Goal: Information Seeking & Learning: Learn about a topic

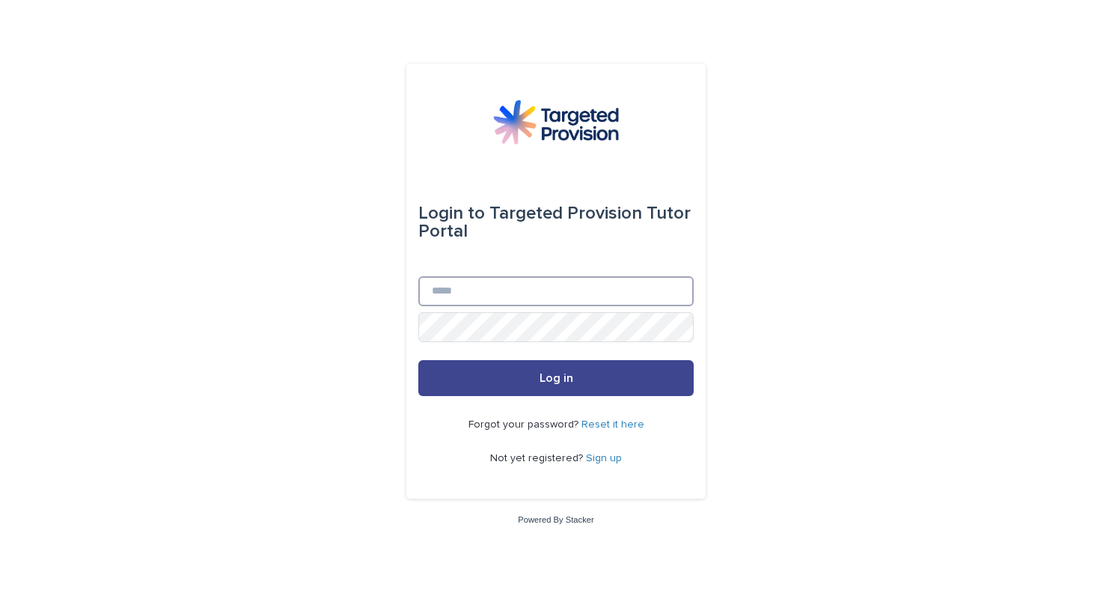
type input "**********"
click at [499, 373] on button "Log in" at bounding box center [555, 378] width 275 height 36
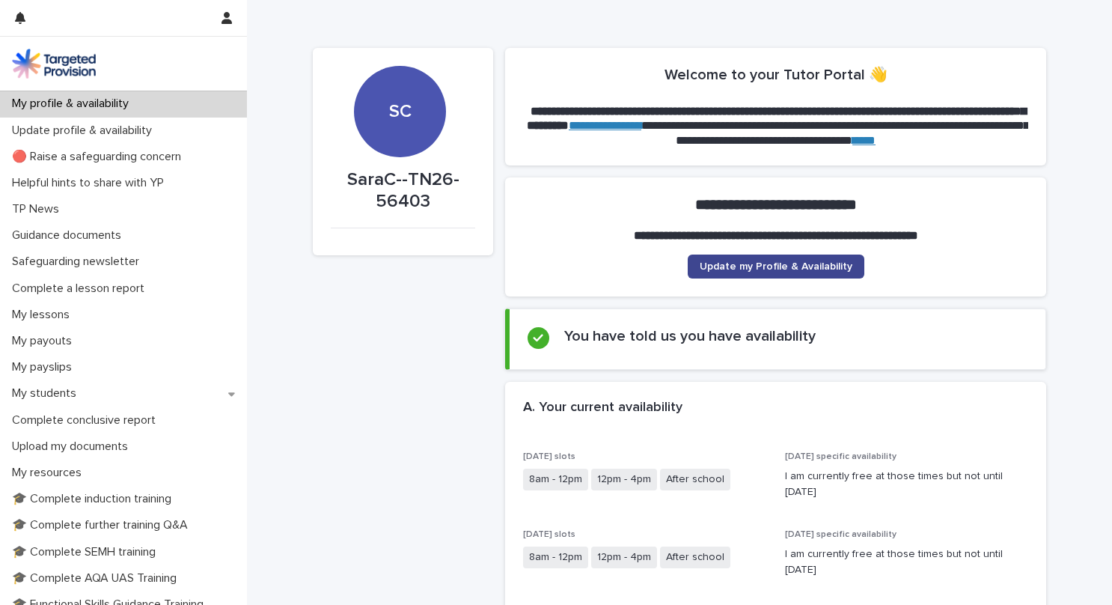
click at [708, 263] on span "Update my Profile & Availability" at bounding box center [776, 266] width 153 height 10
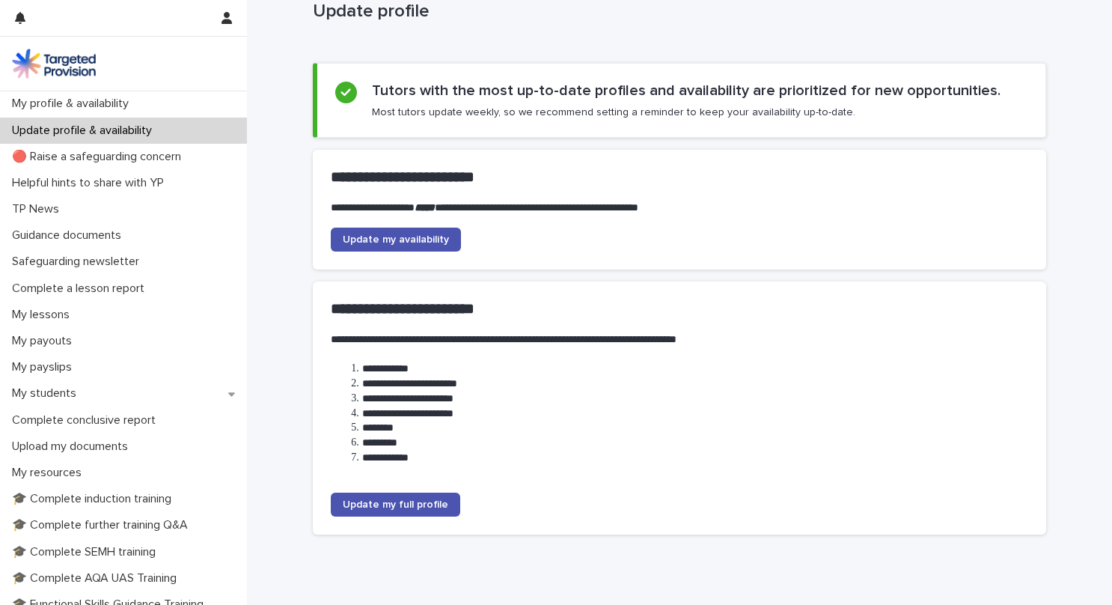
scroll to position [50, 0]
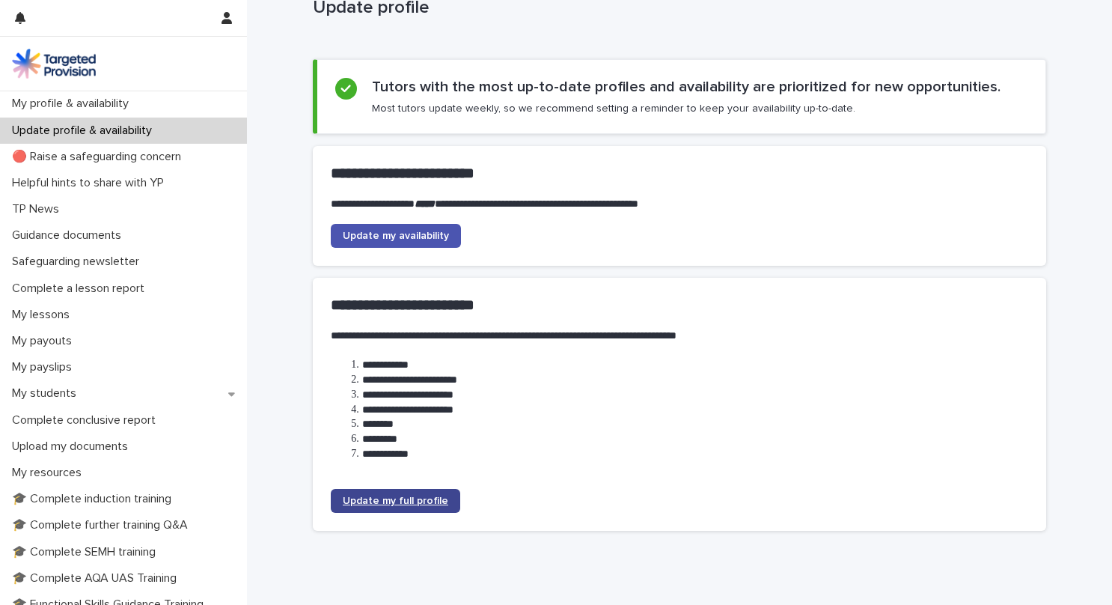
click at [423, 491] on link "Update my full profile" at bounding box center [395, 501] width 129 height 24
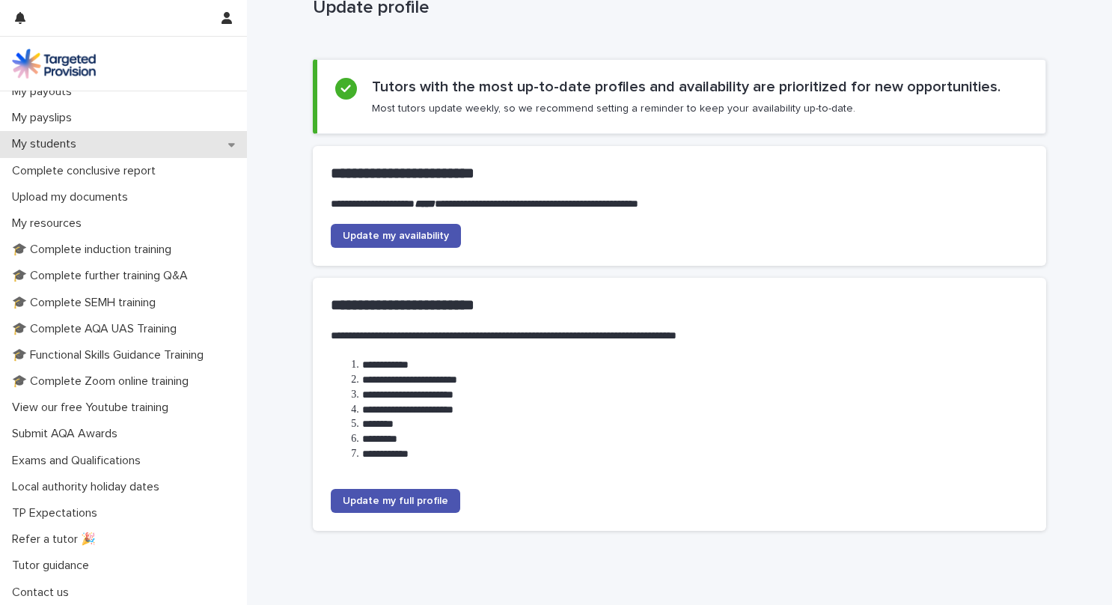
scroll to position [0, 0]
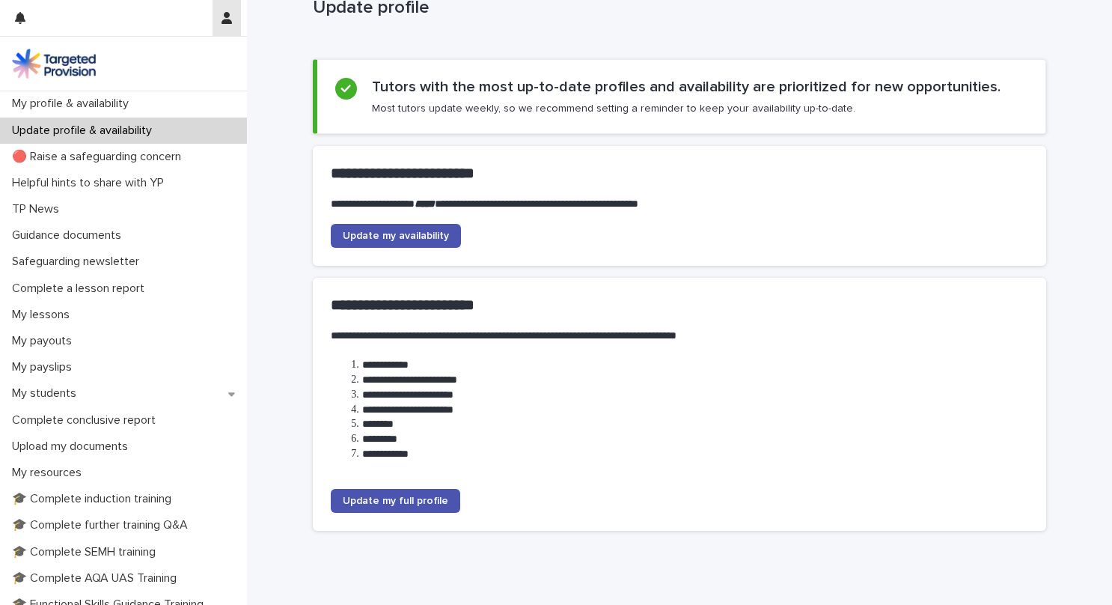
click at [218, 25] on button "button" at bounding box center [226, 18] width 28 height 36
click at [98, 107] on div at bounding box center [556, 302] width 1112 height 605
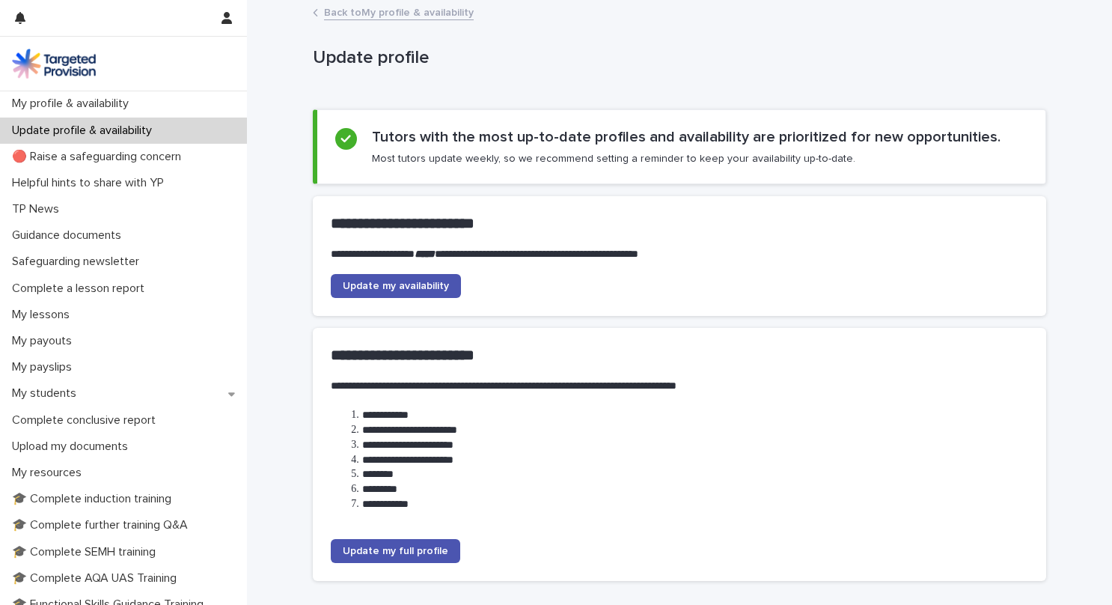
click at [329, 9] on link "Back to My profile & availability" at bounding box center [399, 11] width 150 height 17
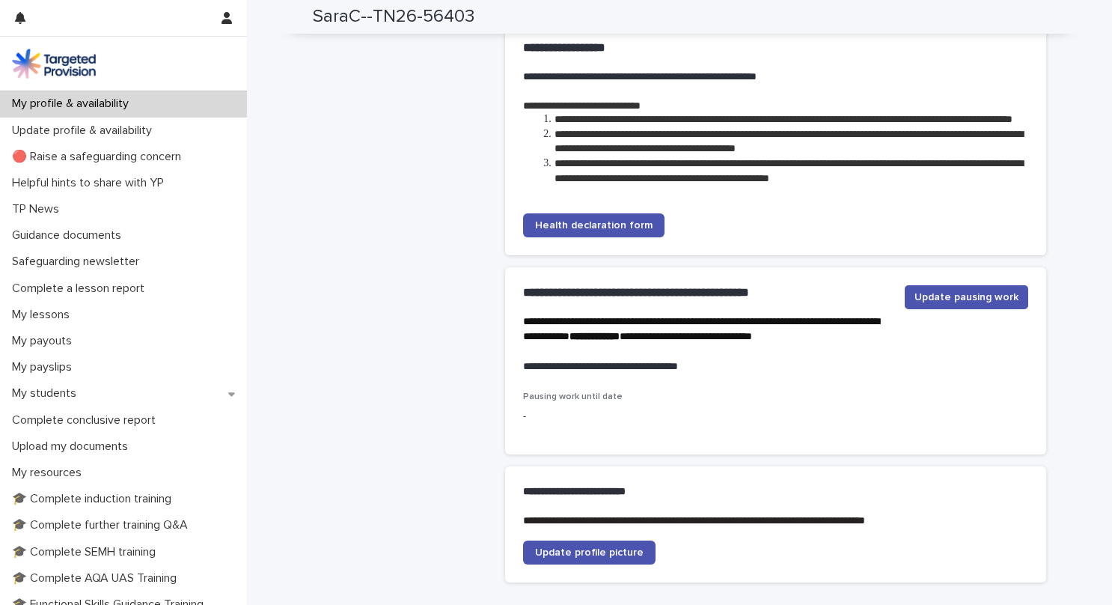
scroll to position [3648, 0]
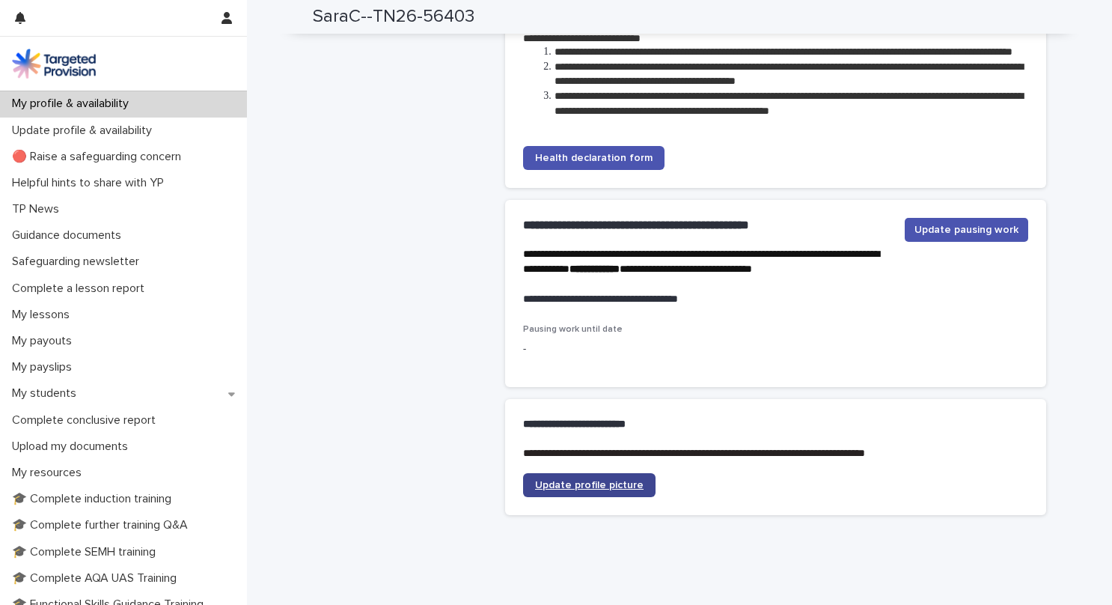
click at [585, 490] on span "Update profile picture" at bounding box center [589, 485] width 108 height 10
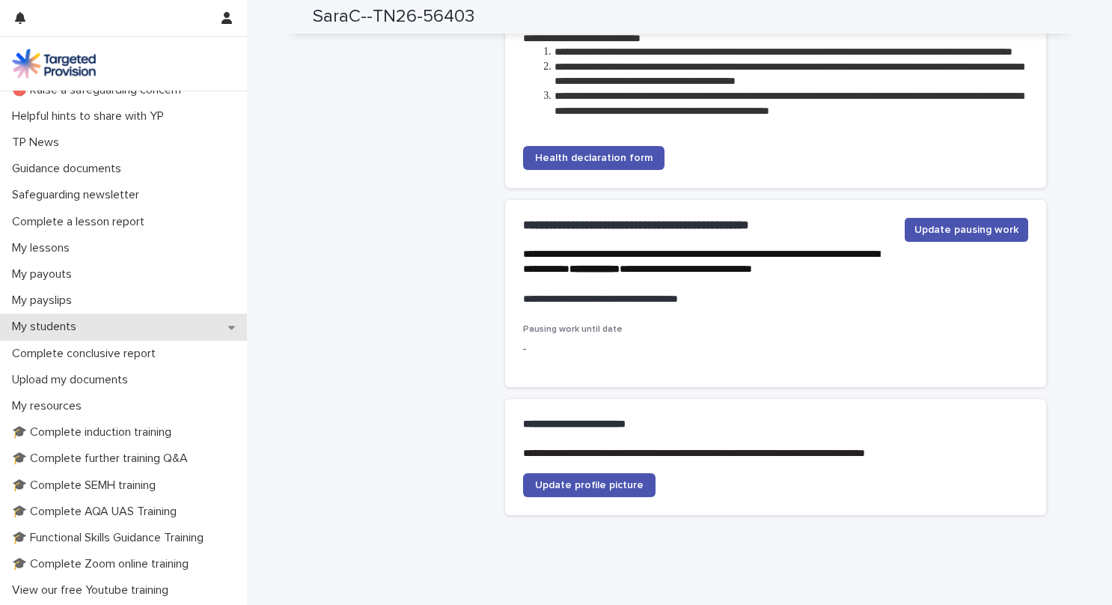
scroll to position [67, 0]
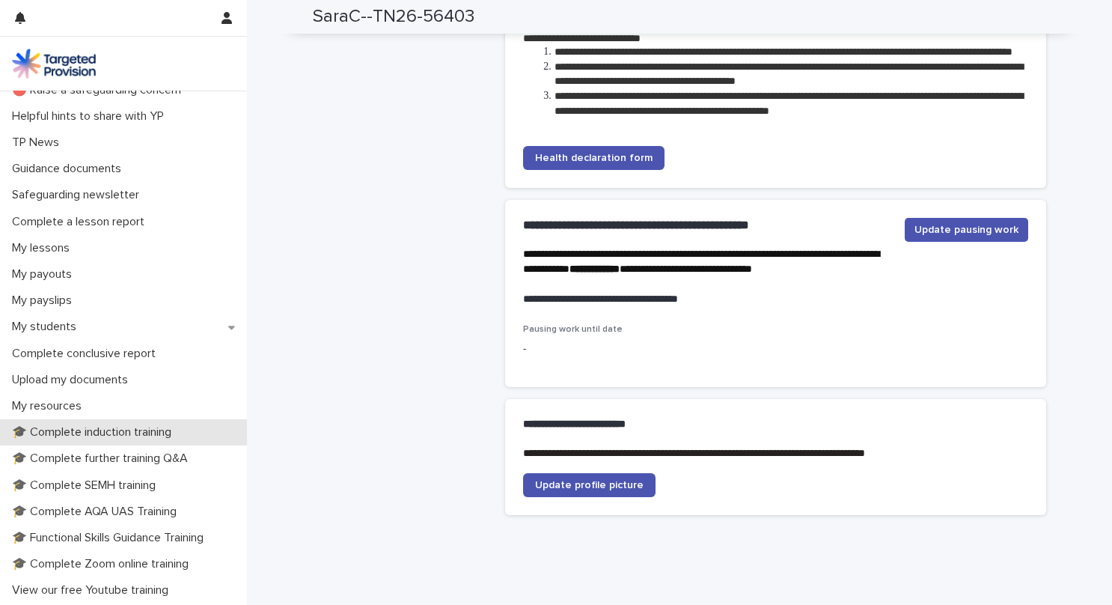
click at [160, 431] on p "🎓 Complete induction training" at bounding box center [94, 432] width 177 height 14
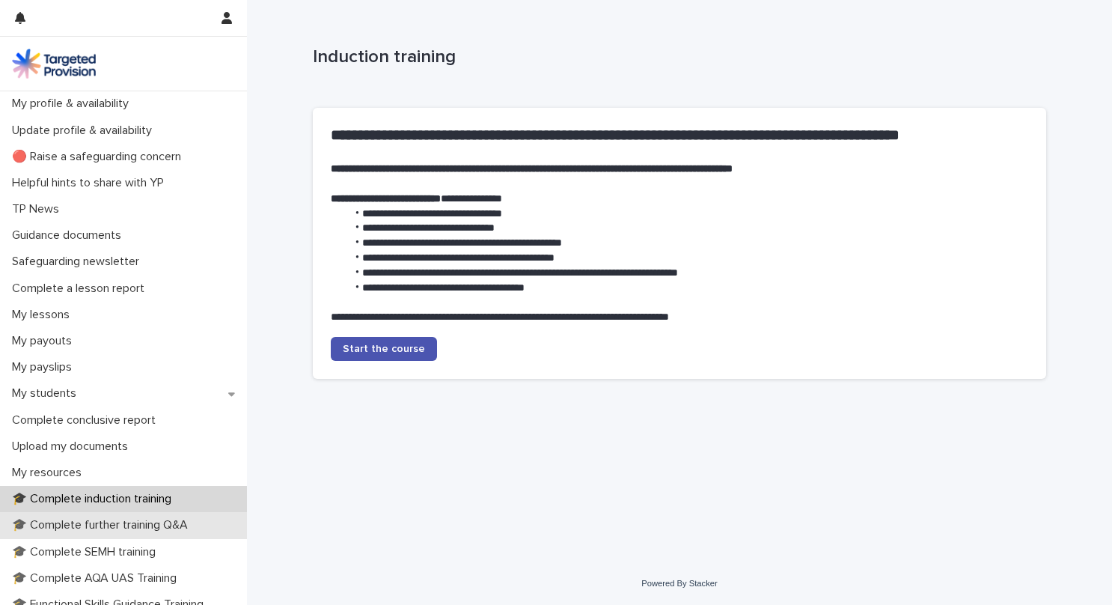
click at [109, 528] on p "🎓 Complete further training Q&A" at bounding box center [103, 525] width 194 height 14
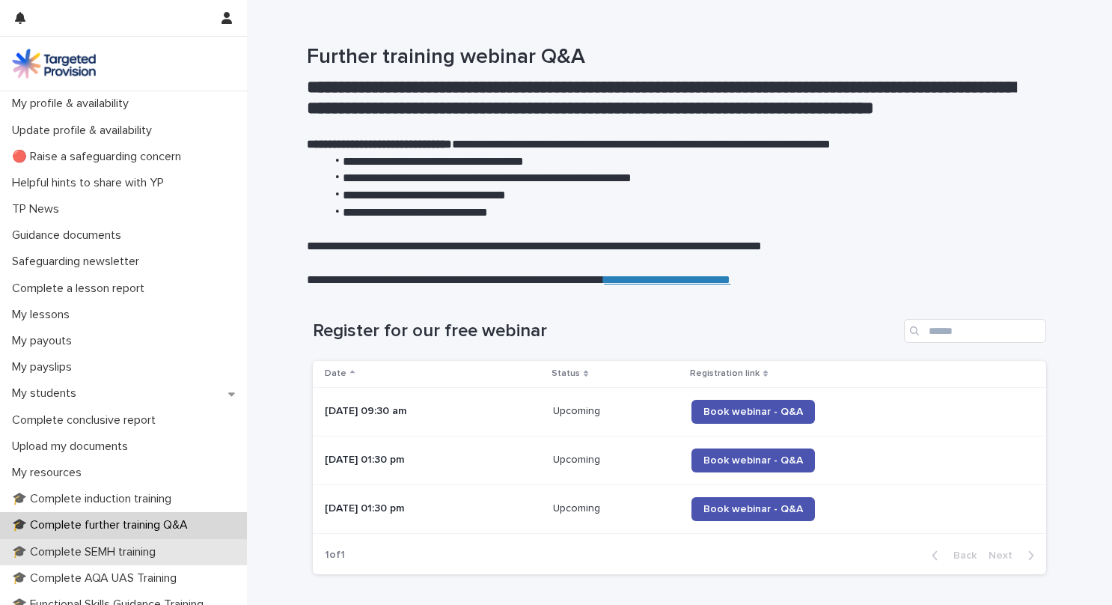
click at [109, 551] on p "🎓 Complete SEMH training" at bounding box center [87, 552] width 162 height 14
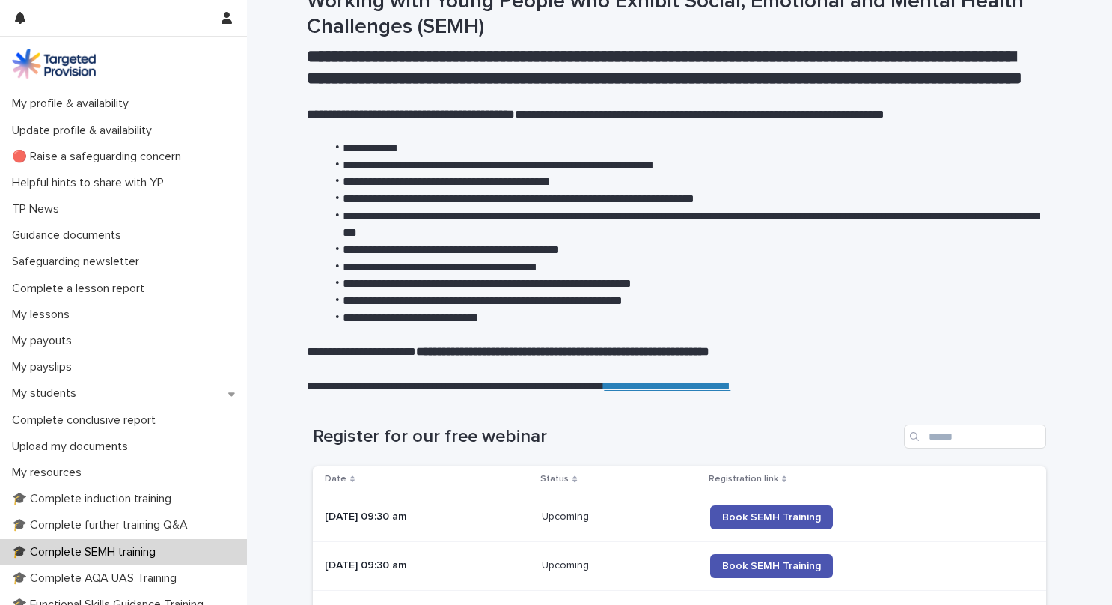
scroll to position [56, 0]
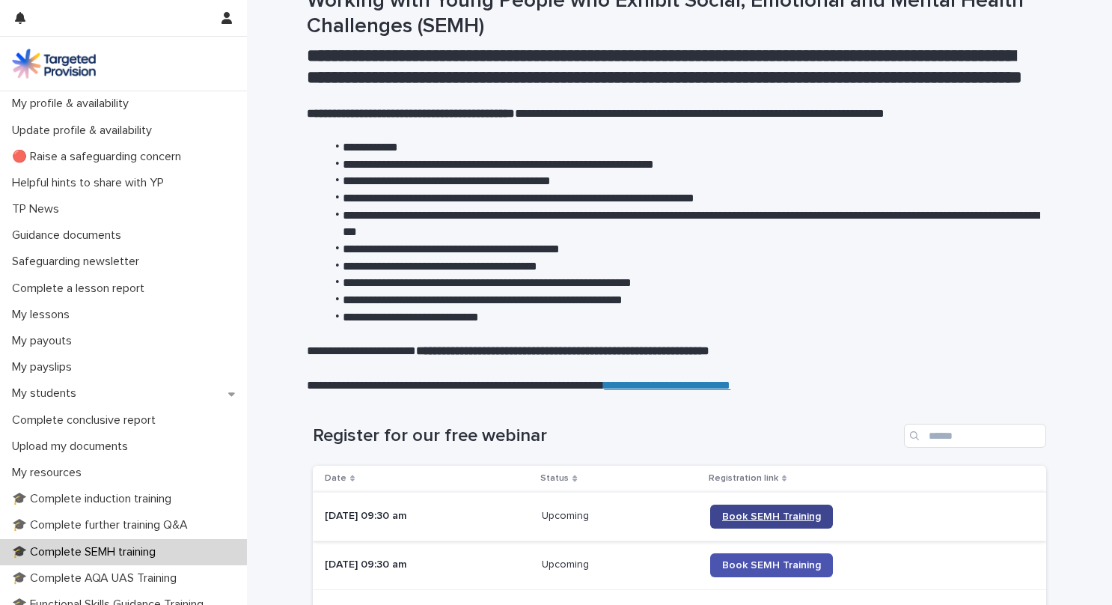
click at [757, 522] on span "Book SEMH Training" at bounding box center [771, 516] width 99 height 10
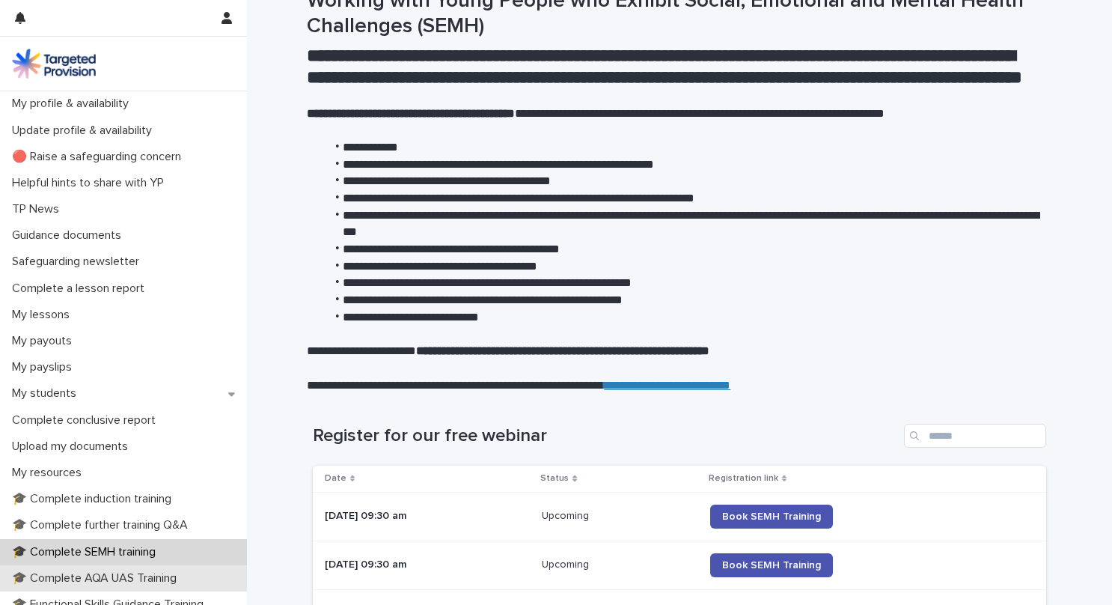
click at [126, 568] on div "🎓 Complete AQA UAS Training" at bounding box center [123, 578] width 247 height 26
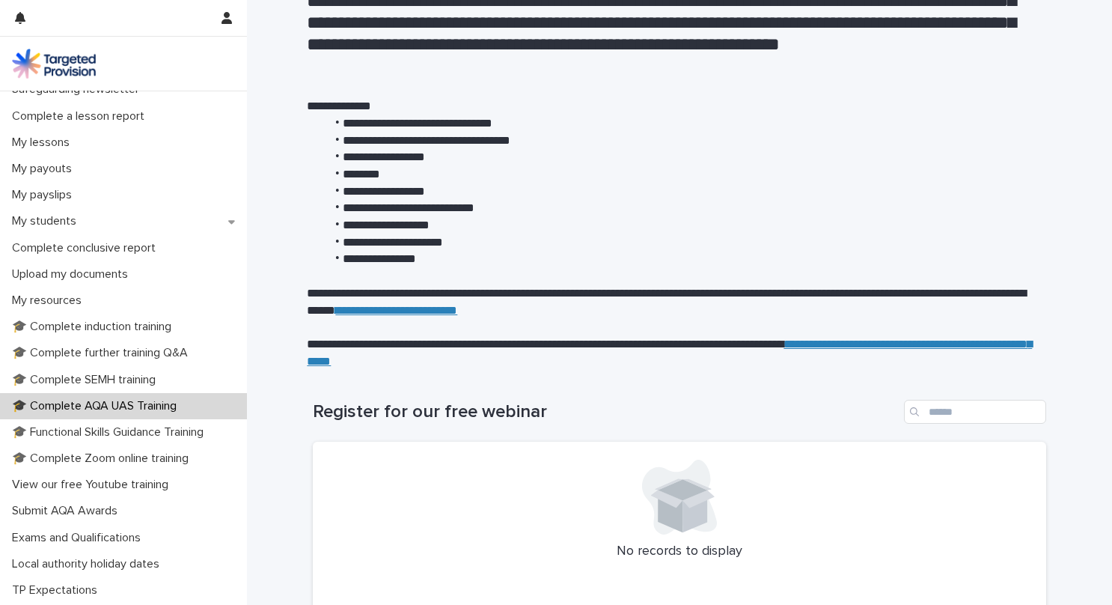
scroll to position [106, 0]
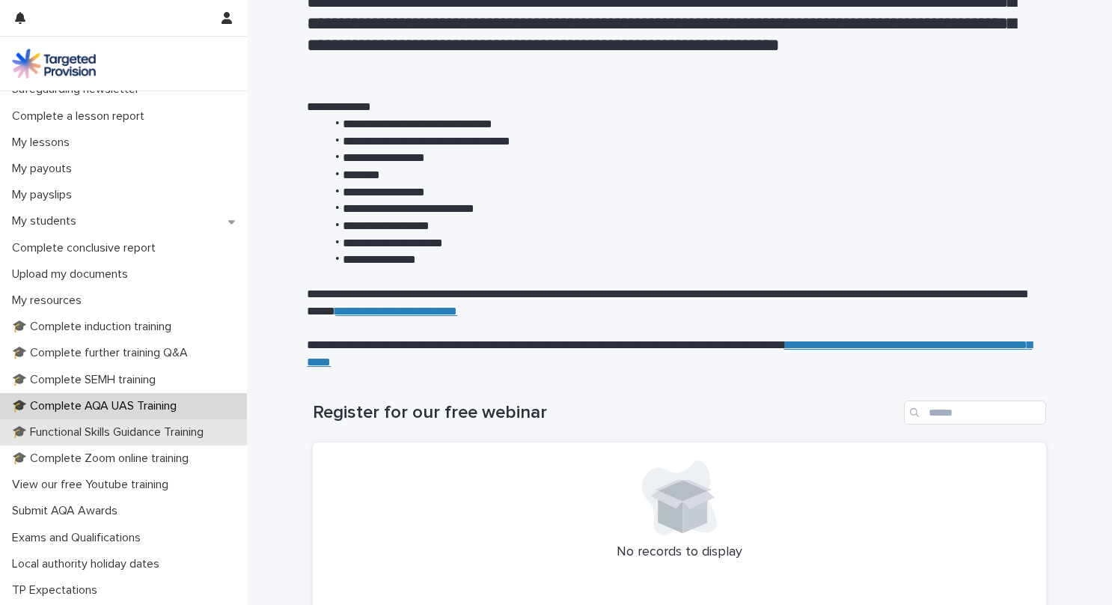
click at [181, 434] on p "🎓 Functional Skills Guidance Training" at bounding box center [111, 432] width 210 height 14
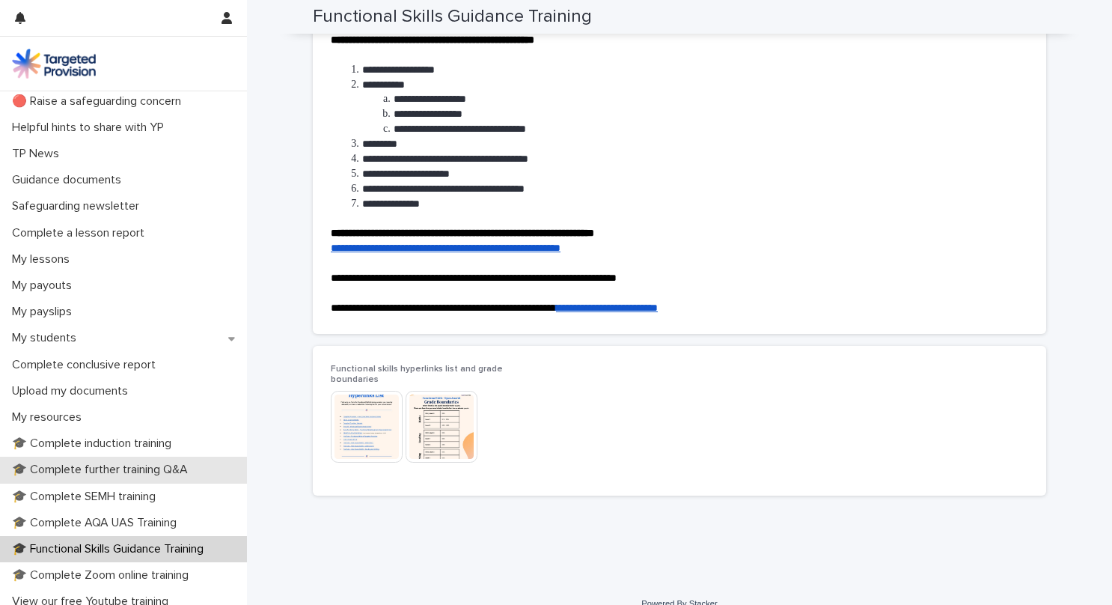
scroll to position [68, 0]
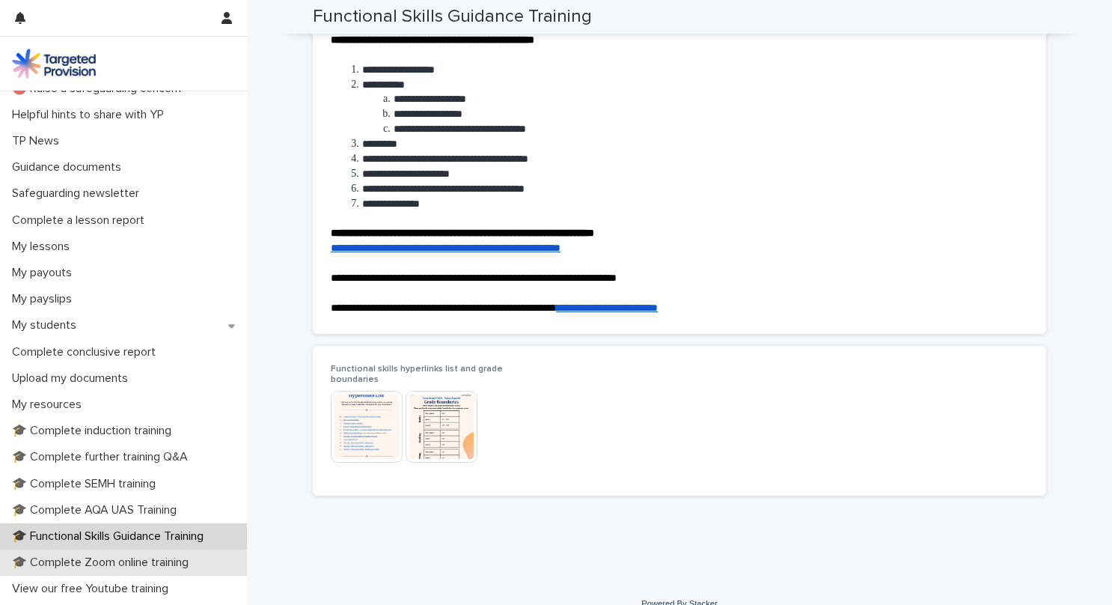
click at [128, 554] on div "🎓 Complete Zoom online training" at bounding box center [123, 562] width 247 height 26
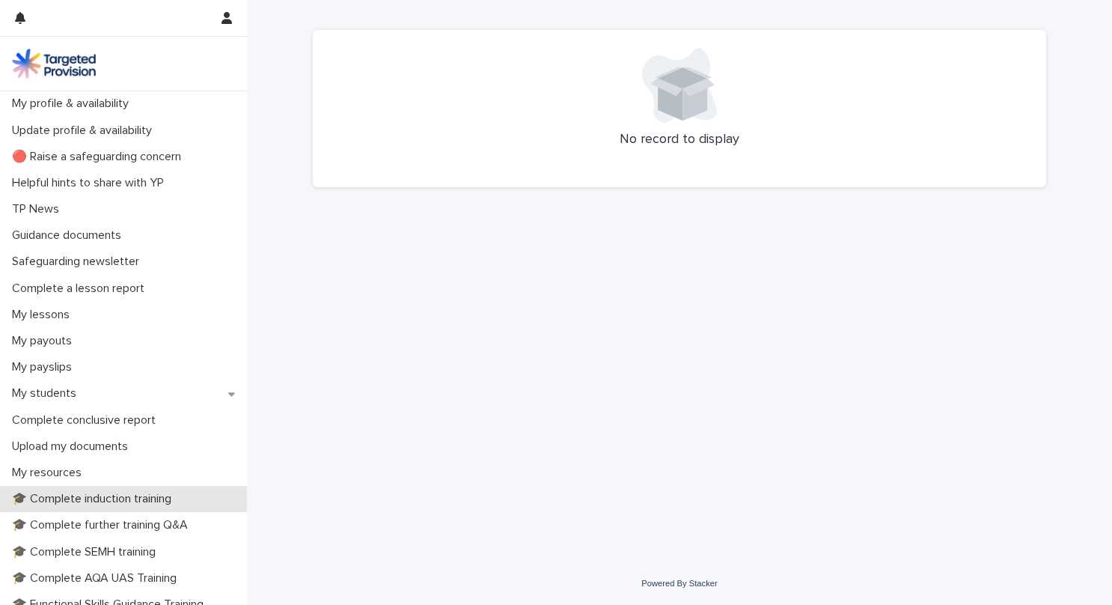
click at [123, 500] on p "🎓 Complete induction training" at bounding box center [94, 499] width 177 height 14
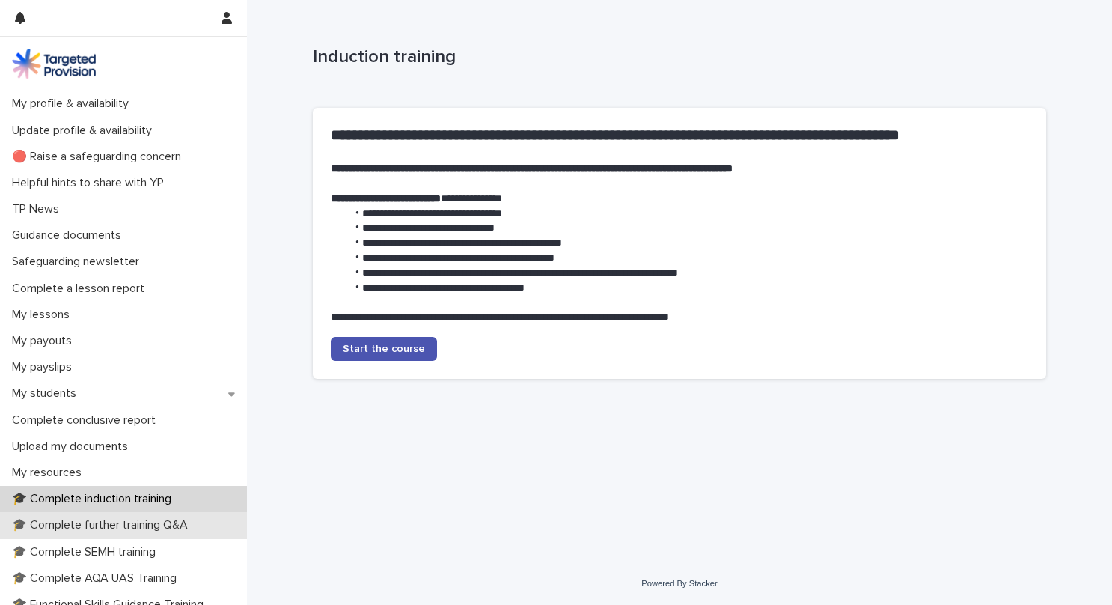
click at [121, 519] on p "🎓 Complete further training Q&A" at bounding box center [103, 525] width 194 height 14
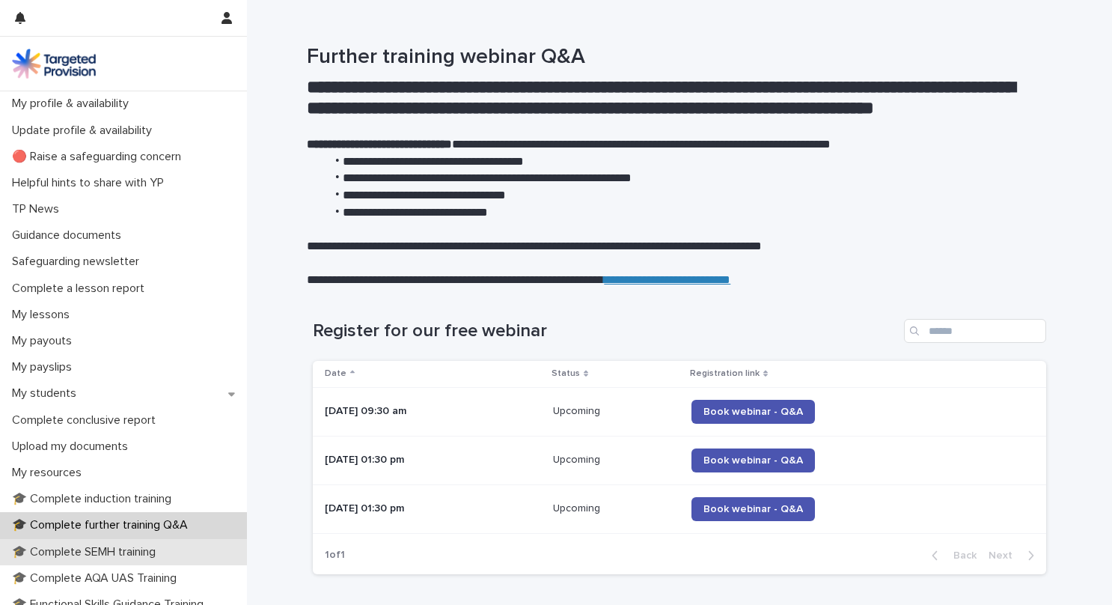
click at [122, 551] on p "🎓 Complete SEMH training" at bounding box center [87, 552] width 162 height 14
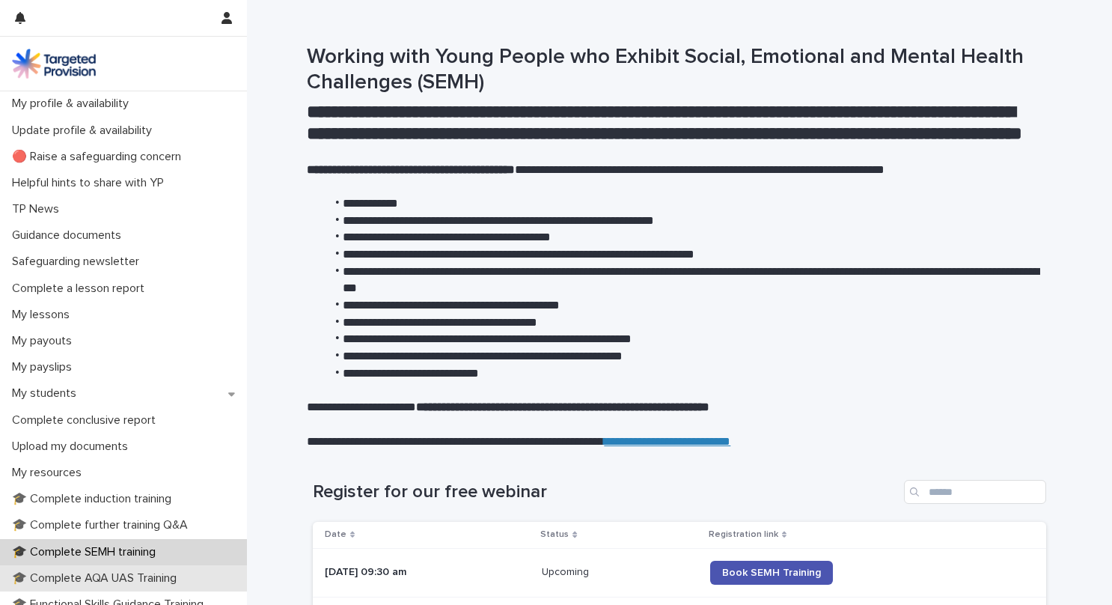
click at [123, 572] on p "🎓 Complete AQA UAS Training" at bounding box center [97, 578] width 183 height 14
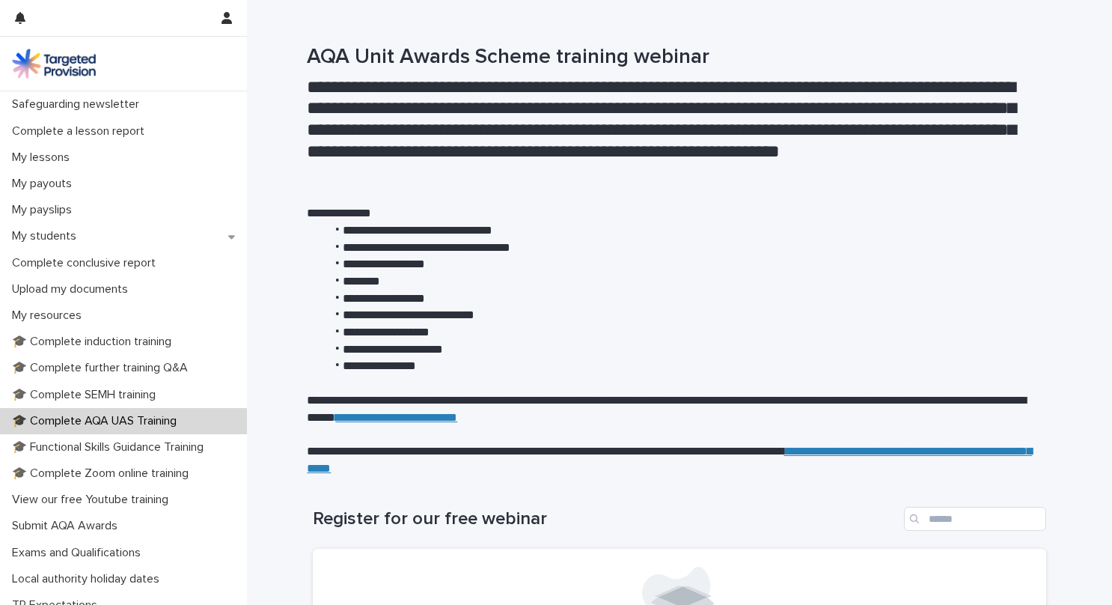
scroll to position [250, 0]
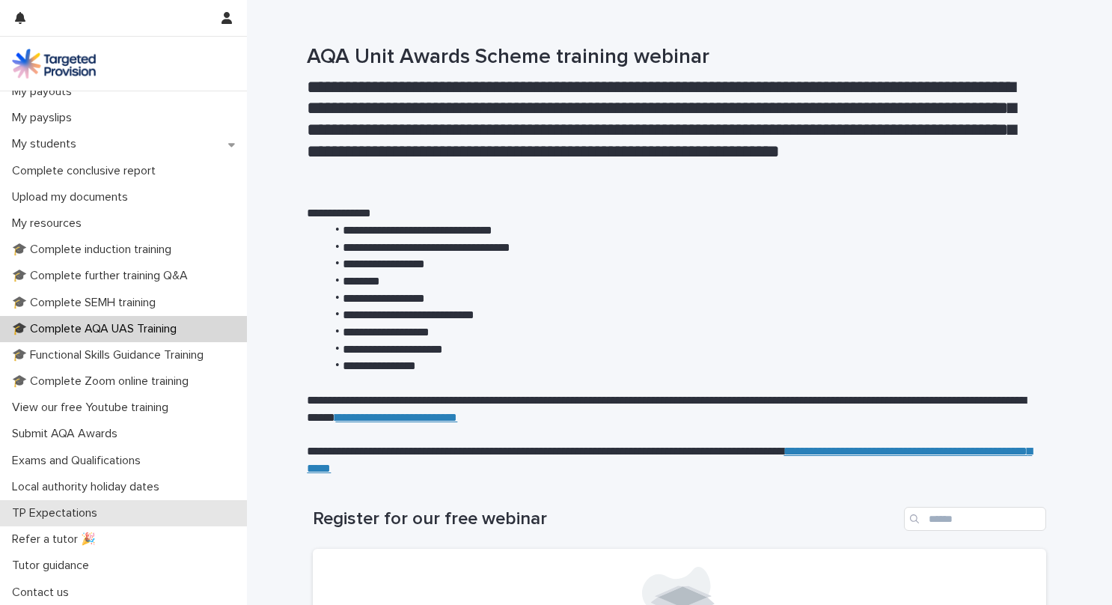
click at [60, 518] on p "TP Expectations" at bounding box center [57, 513] width 103 height 14
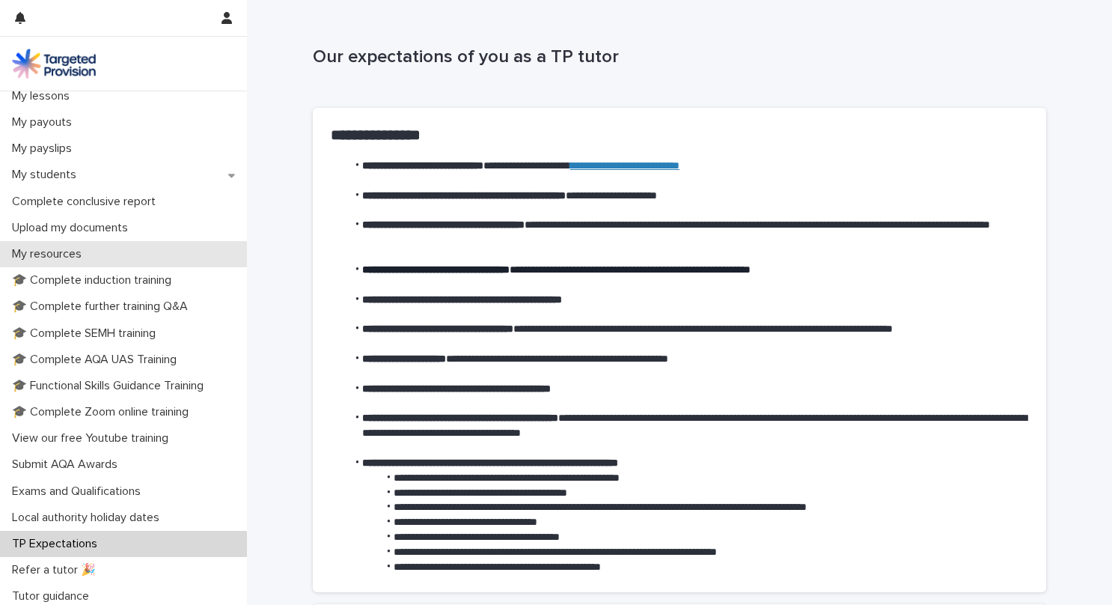
scroll to position [250, 0]
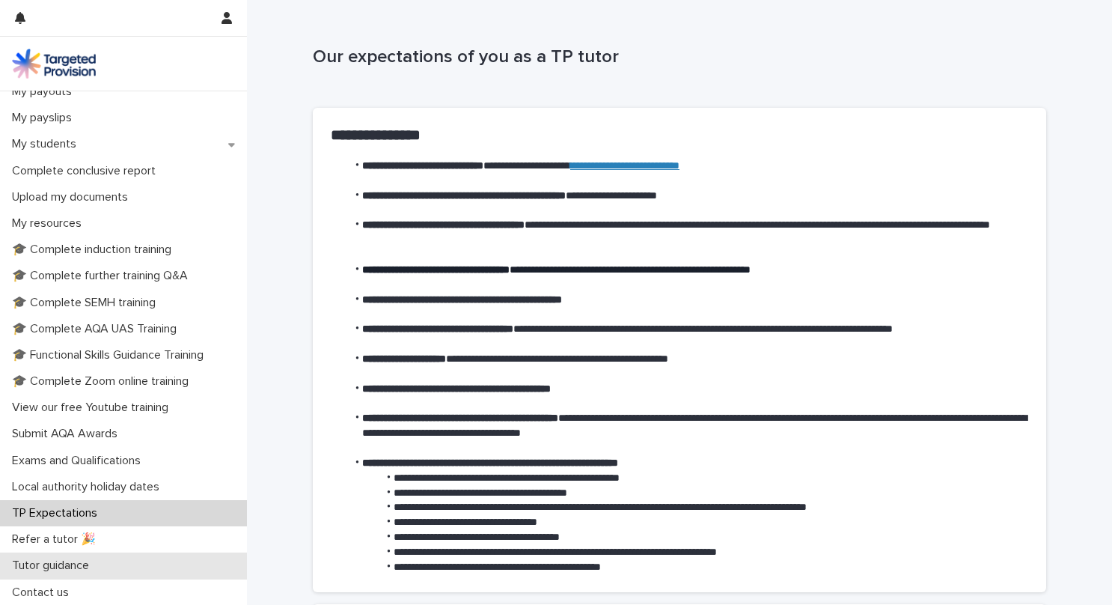
click at [67, 567] on p "Tutor guidance" at bounding box center [53, 565] width 95 height 14
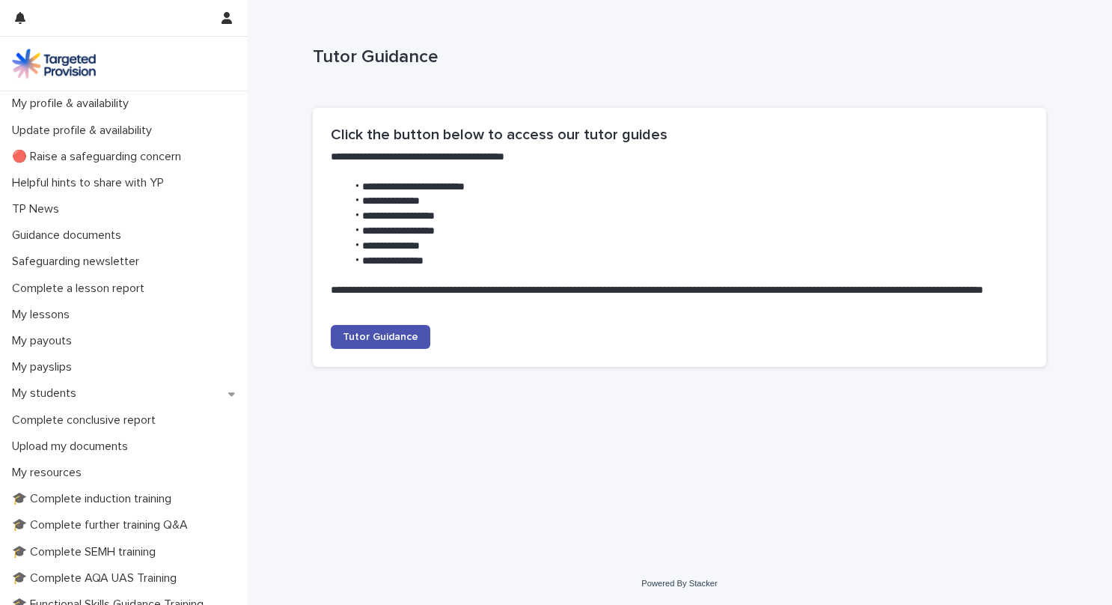
scroll to position [108, 0]
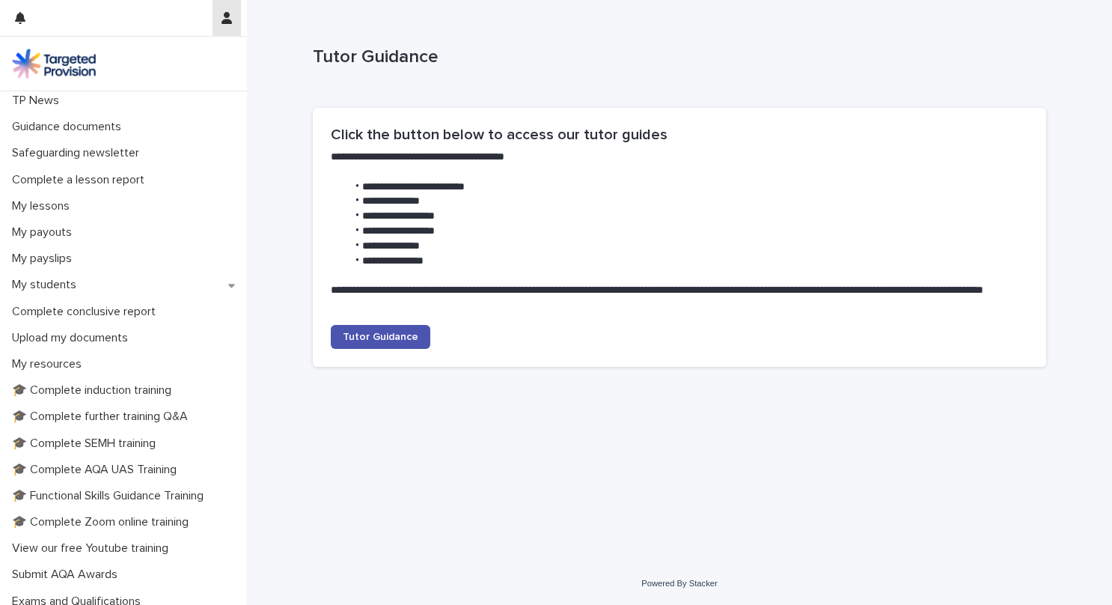
click at [228, 13] on icon "button" at bounding box center [226, 18] width 10 height 12
click at [172, 55] on p "Log Out" at bounding box center [183, 63] width 94 height 25
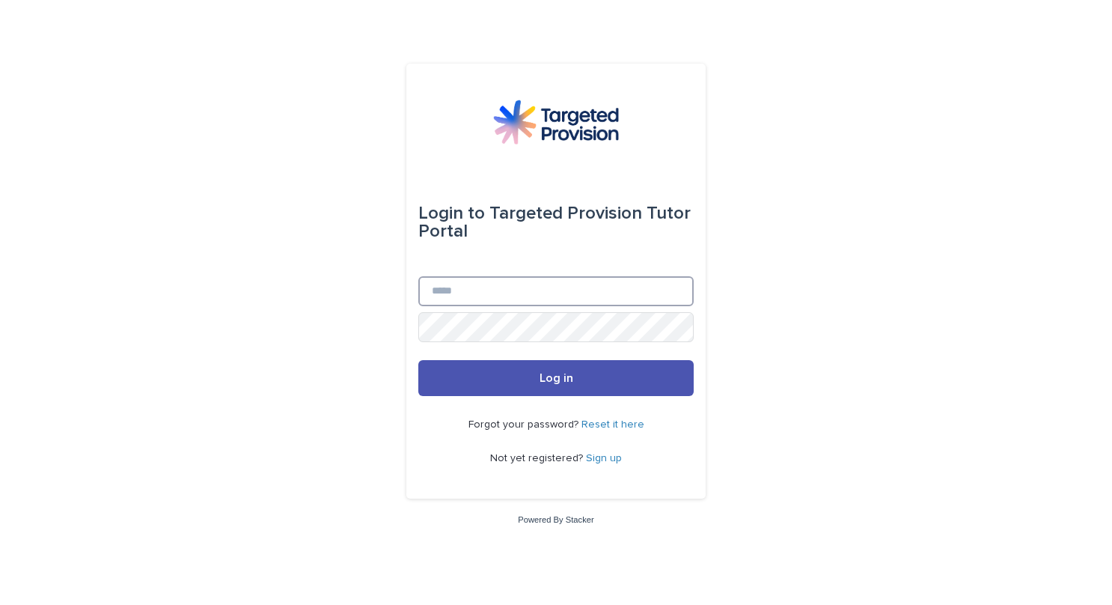
type input "**********"
